Goal: Task Accomplishment & Management: Manage account settings

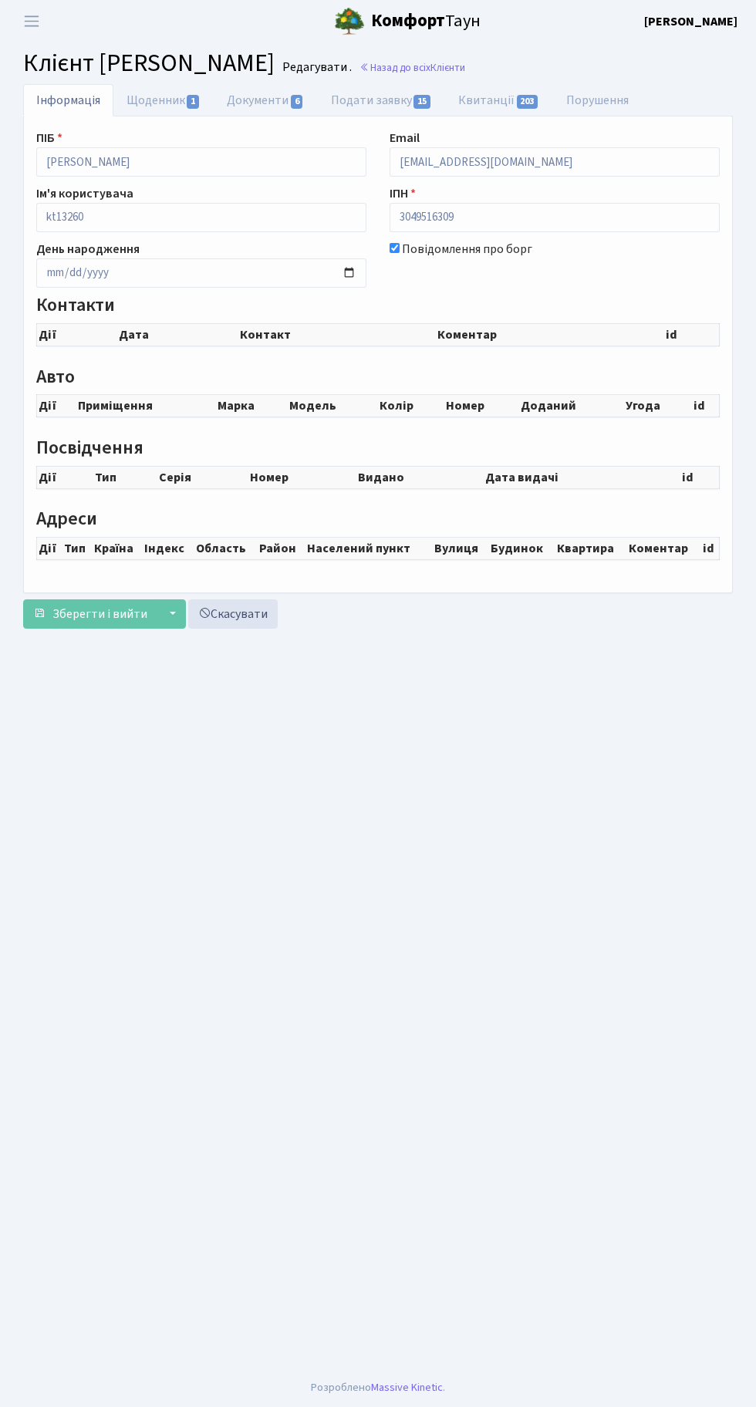
checkbox input "true"
select select "25"
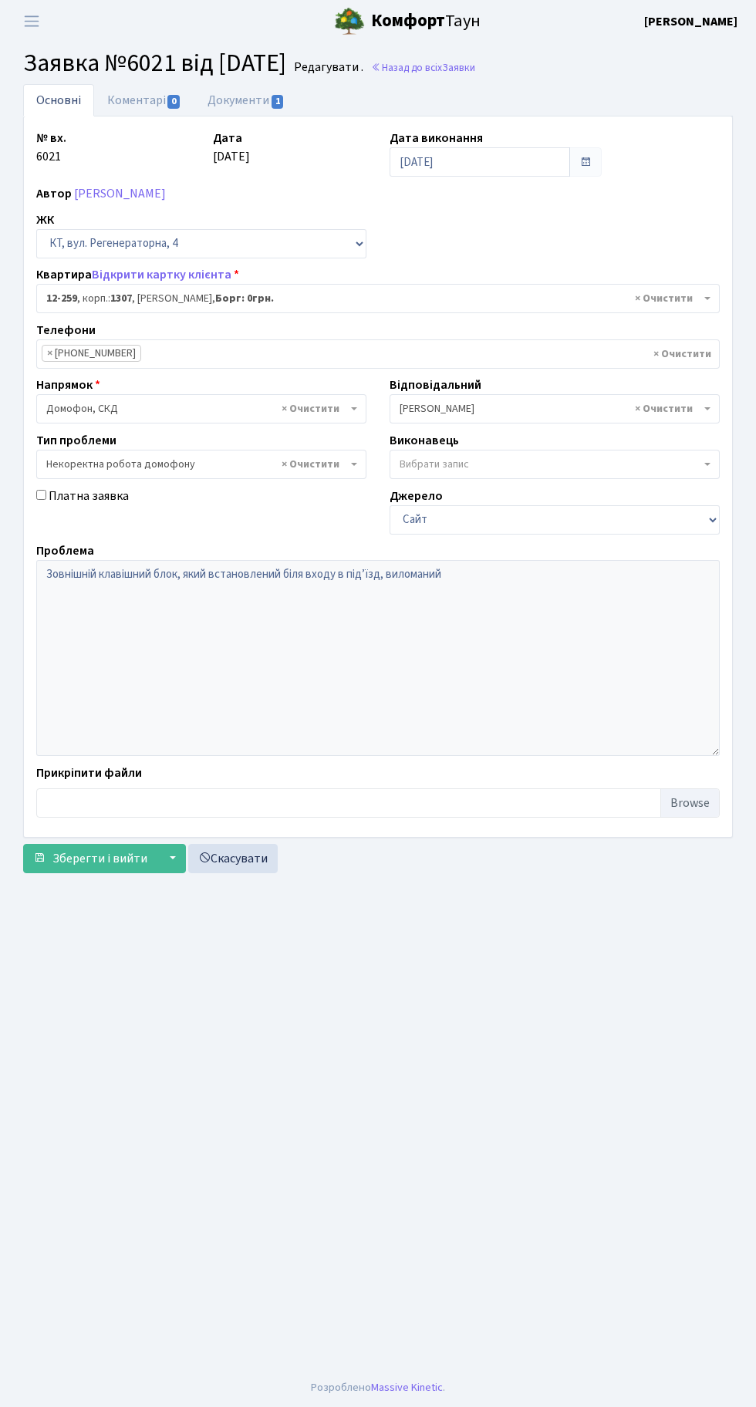
select select "7366"
select select "38"
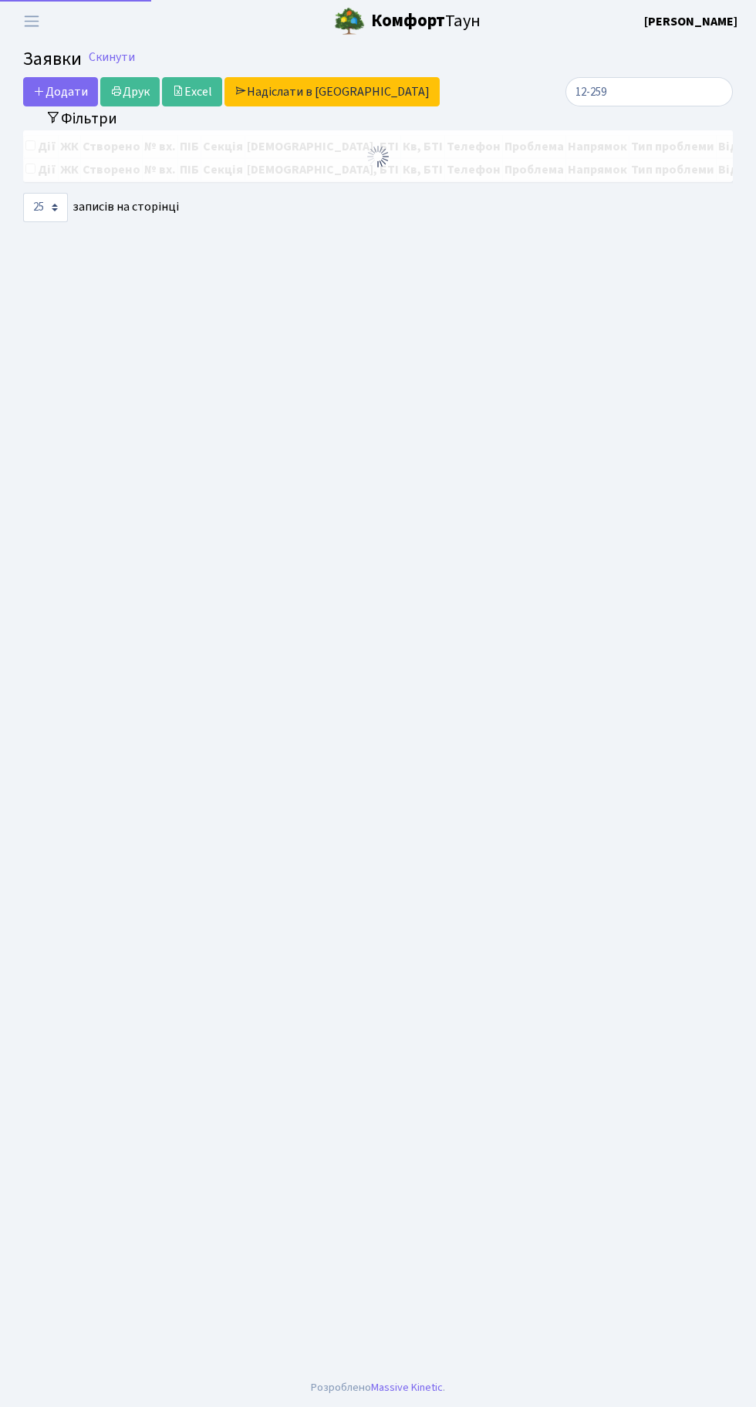
select select "25"
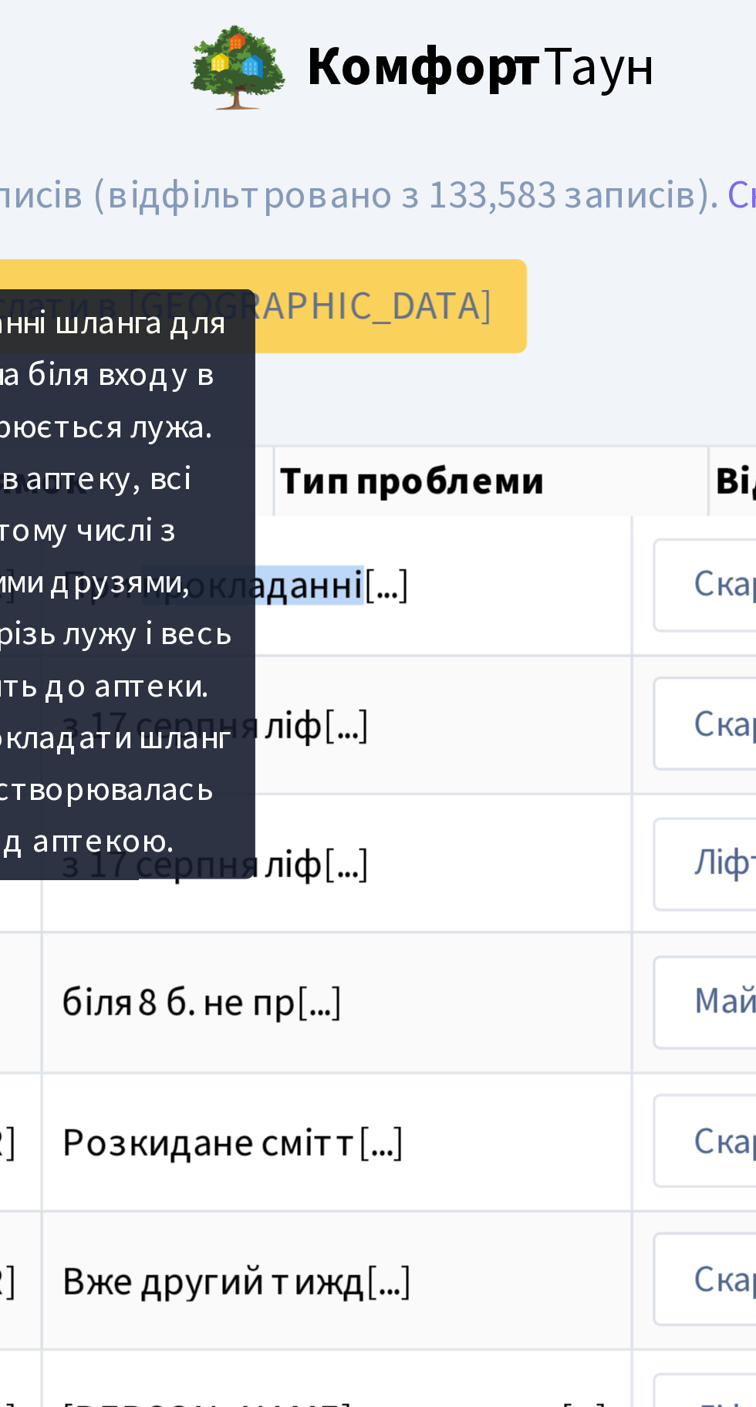
click at [445, 100] on div "Додати Друк Excel Надіслати в КАН" at bounding box center [255, 95] width 465 height 29
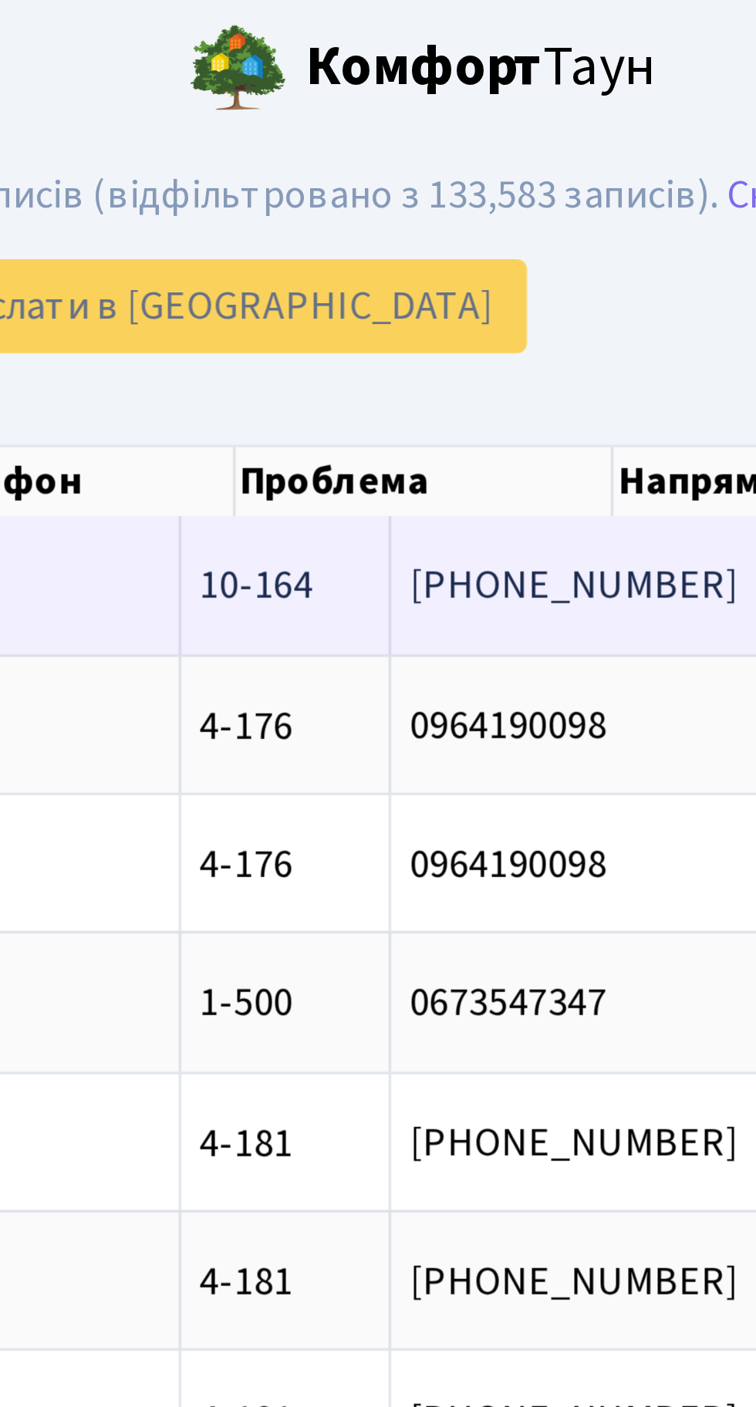
click at [520, 177] on span "При прокладанні[...]" at bounding box center [575, 182] width 110 height 17
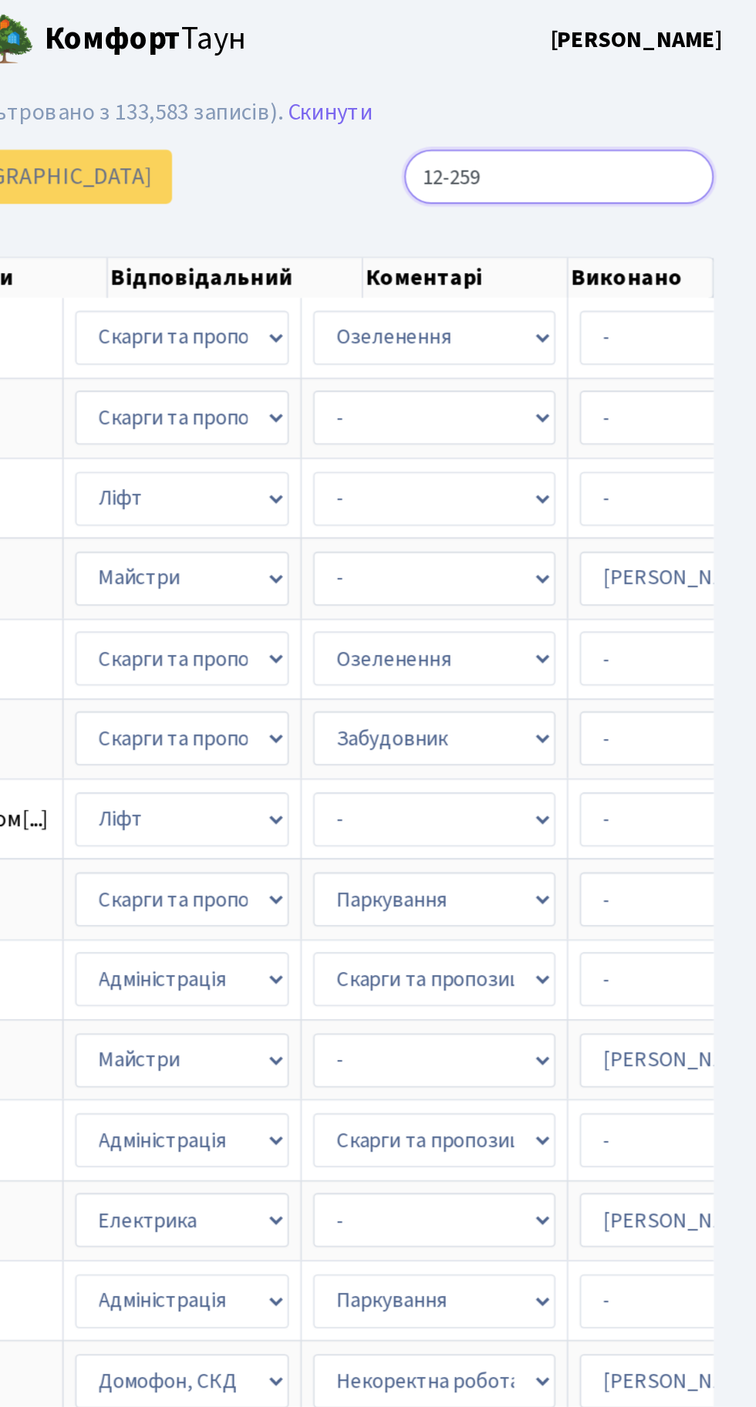
click at [709, 96] on input "12-259" at bounding box center [648, 95] width 167 height 29
click at [717, 96] on input "12-259" at bounding box center [648, 95] width 167 height 29
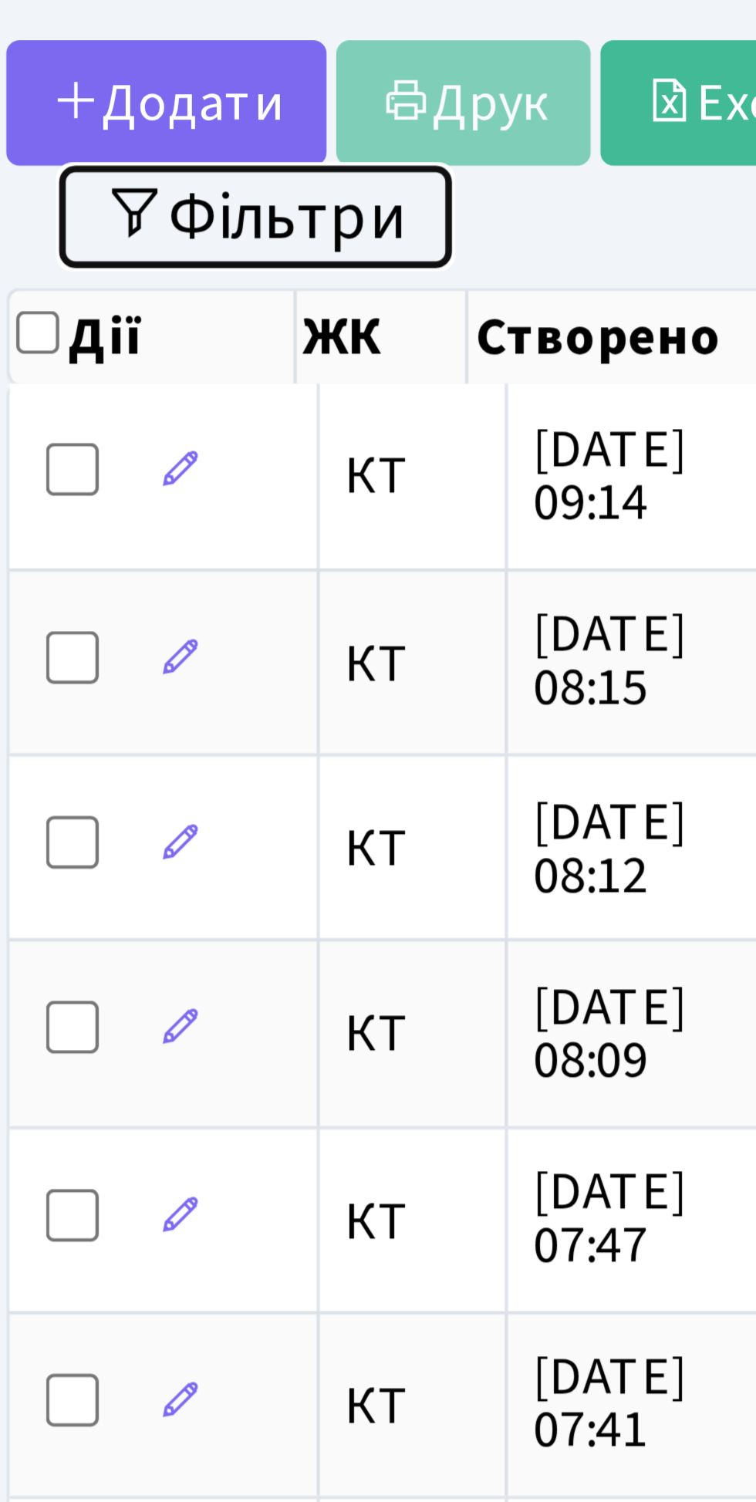
click at [93, 120] on button "Фільтри" at bounding box center [81, 122] width 92 height 24
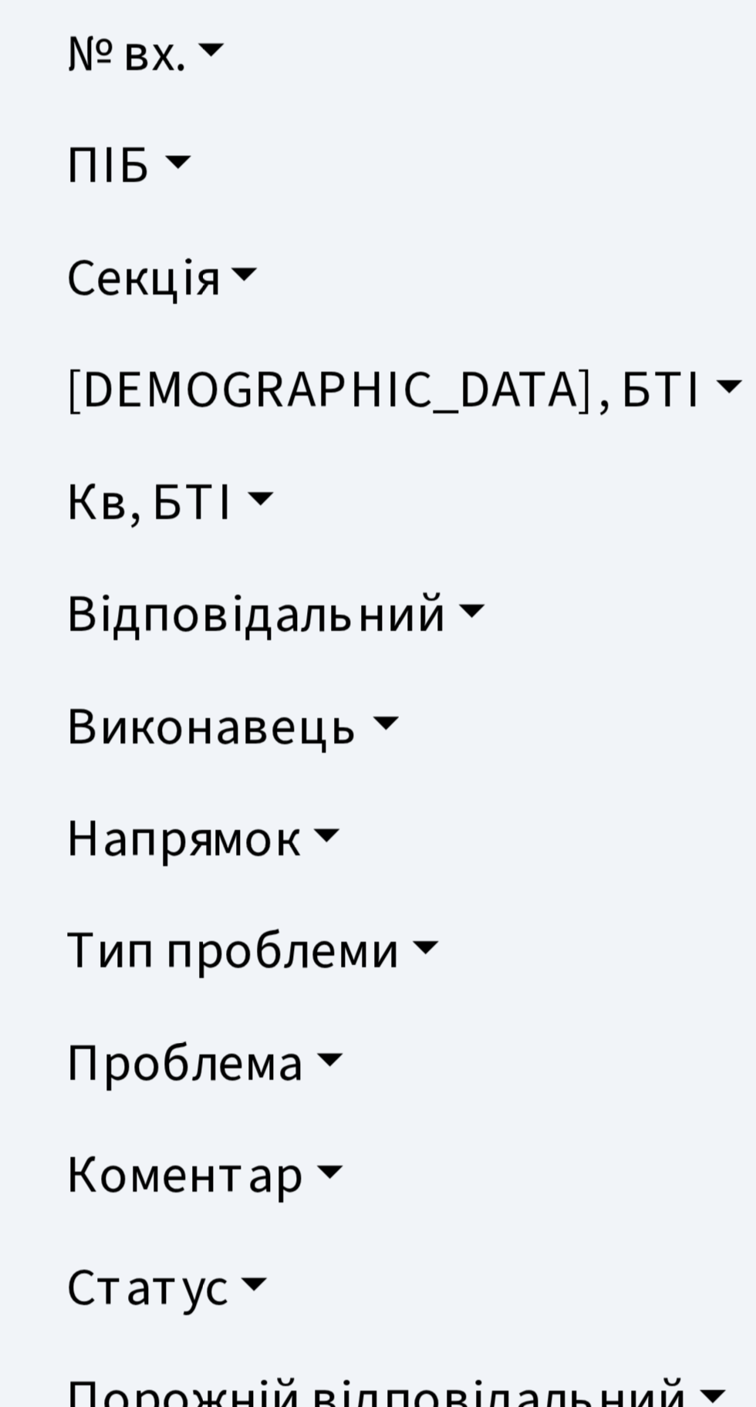
click at [98, 381] on link "Напрямок" at bounding box center [378, 383] width 682 height 26
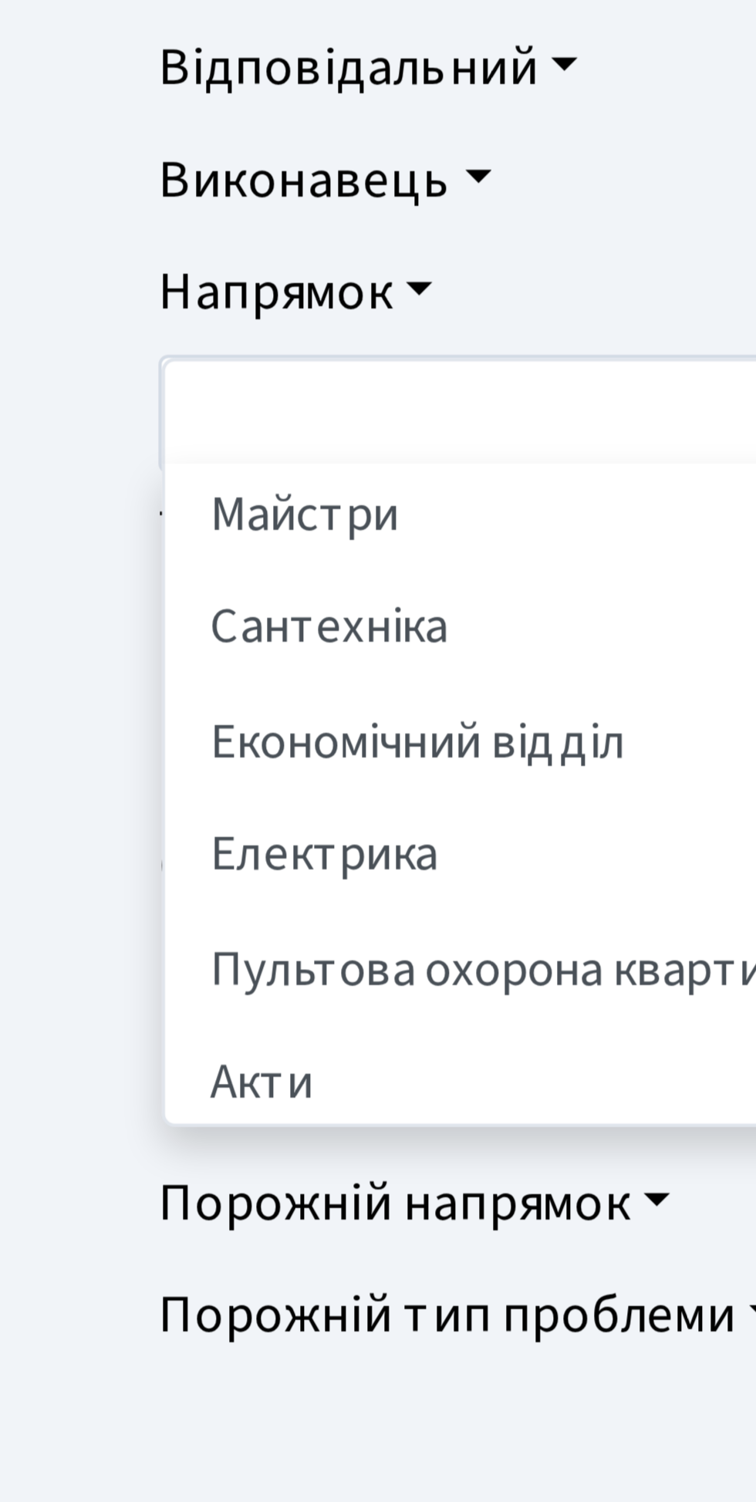
click at [85, 461] on li "Сантехніка" at bounding box center [378, 462] width 676 height 27
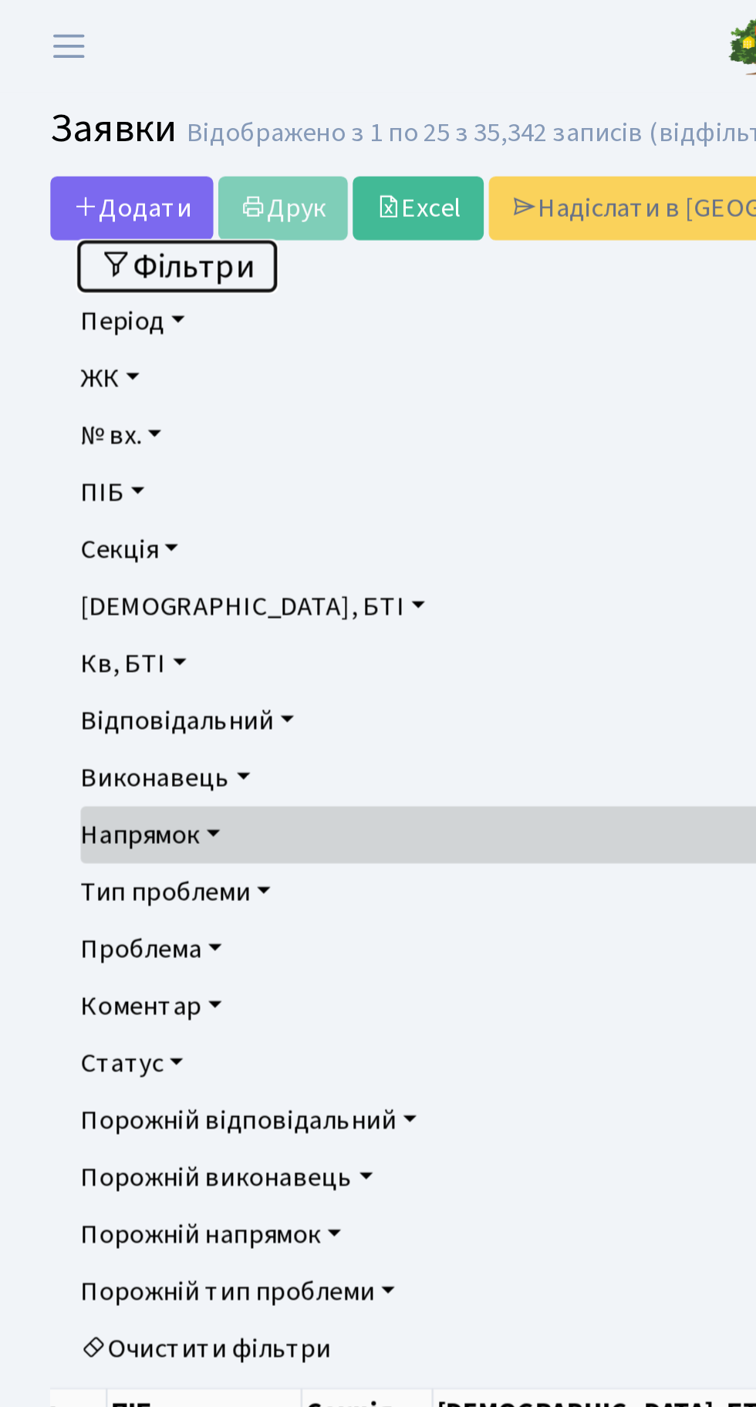
click at [99, 120] on button "Фільтри" at bounding box center [81, 122] width 92 height 24
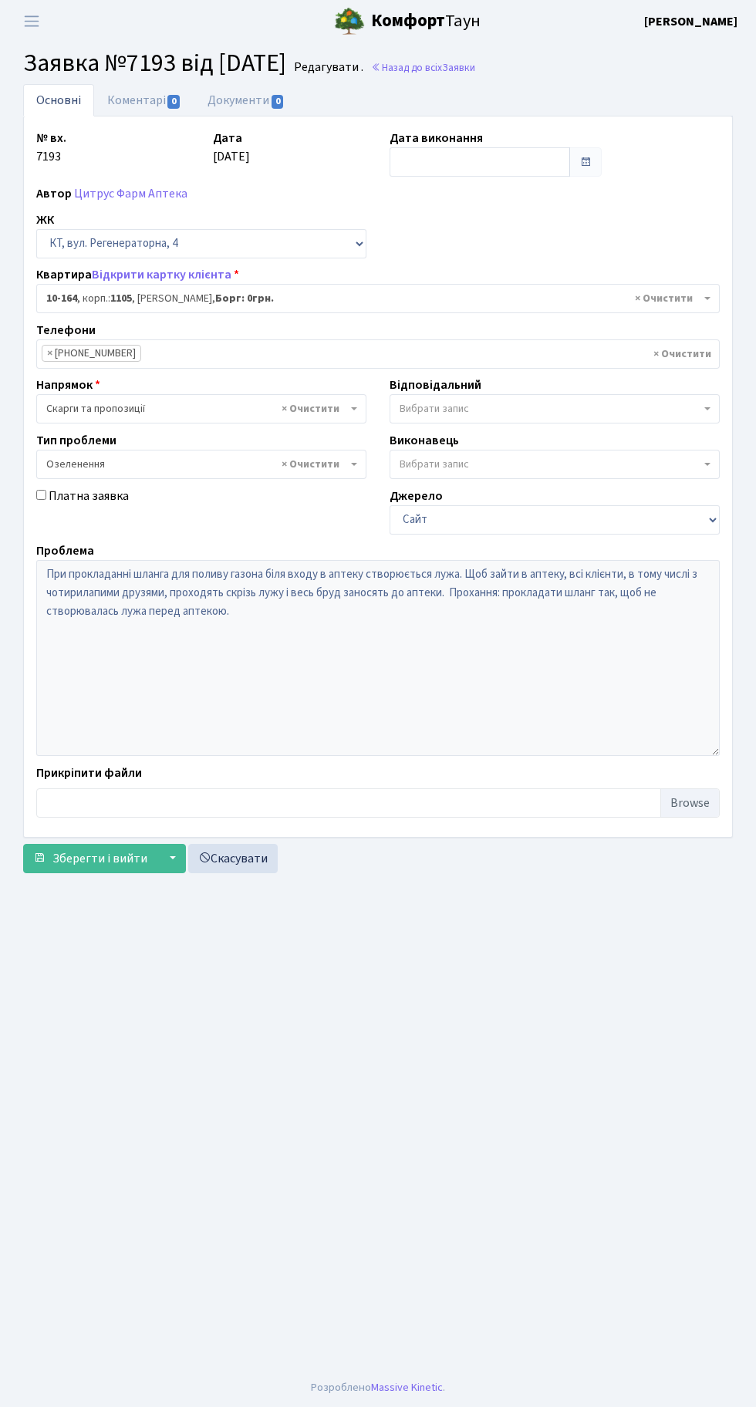
select select "6733"
select select "65"
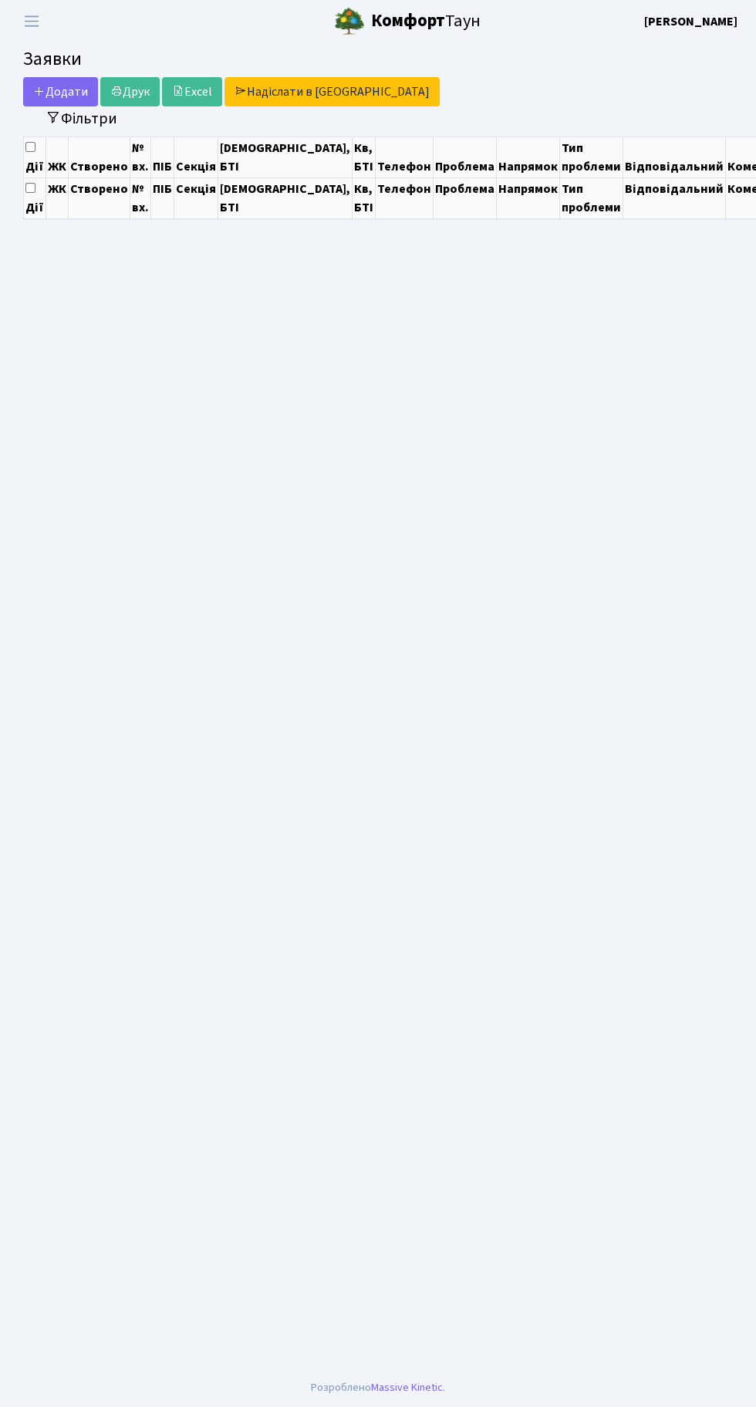
select select "25"
